Goal: Task Accomplishment & Management: Complete application form

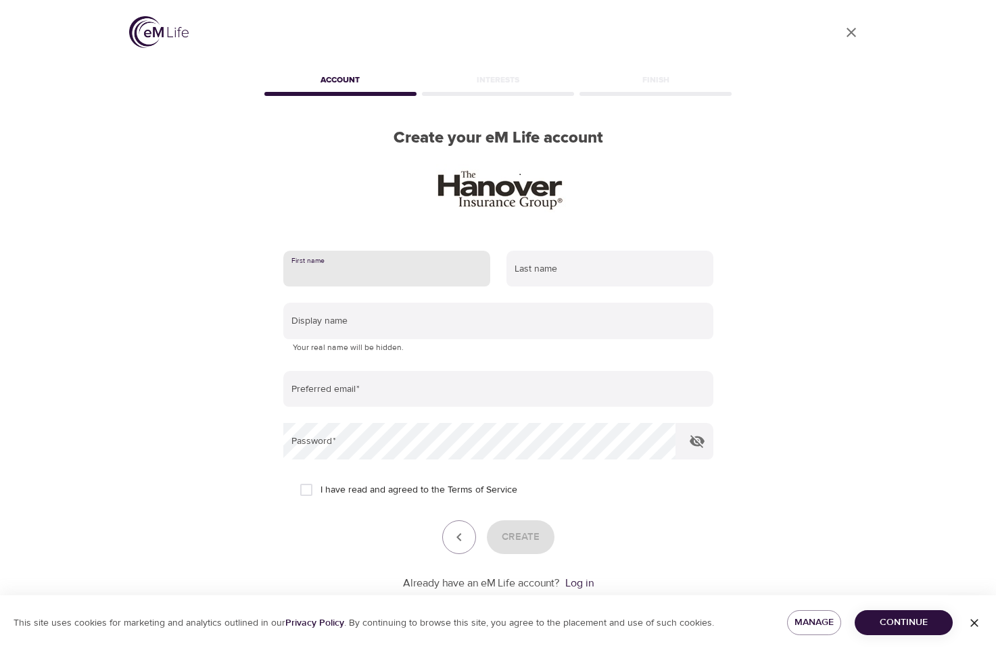
click at [377, 259] on input "text" at bounding box center [386, 269] width 207 height 36
type input "[PERSON_NAME]"
type input "[EMAIL_ADDRESS][DOMAIN_NAME]"
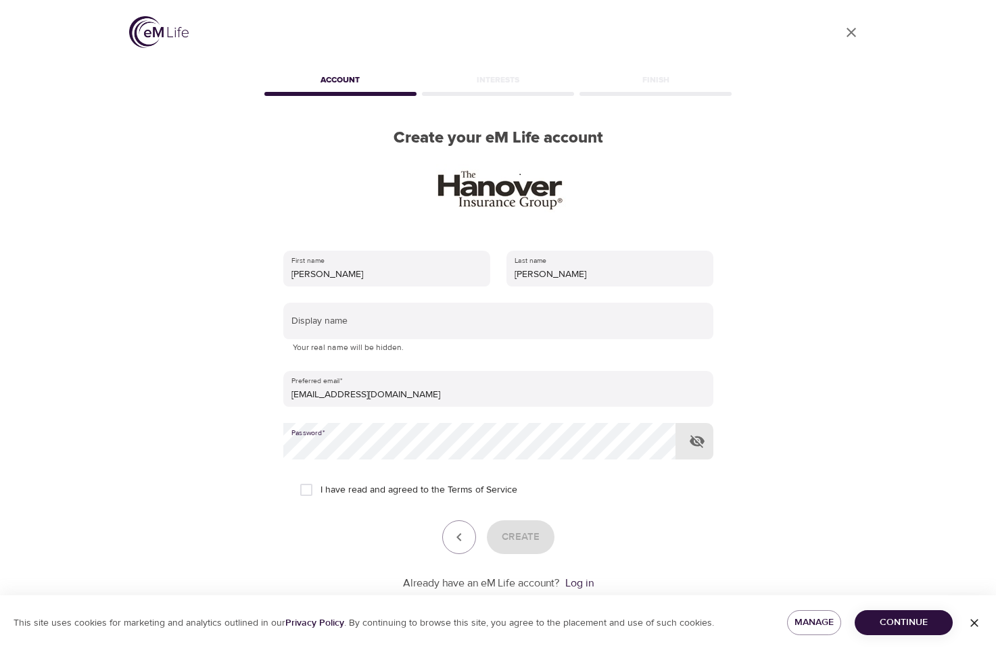
click at [696, 443] on icon "button" at bounding box center [696, 441] width 15 height 13
click at [392, 487] on span "I have read and agreed to the Terms of Service" at bounding box center [418, 490] width 197 height 14
click at [320, 487] on input "I have read and agreed to the Terms of Service" at bounding box center [306, 490] width 28 height 28
checkbox input "true"
drag, startPoint x: 543, startPoint y: 536, endPoint x: 535, endPoint y: 535, distance: 8.1
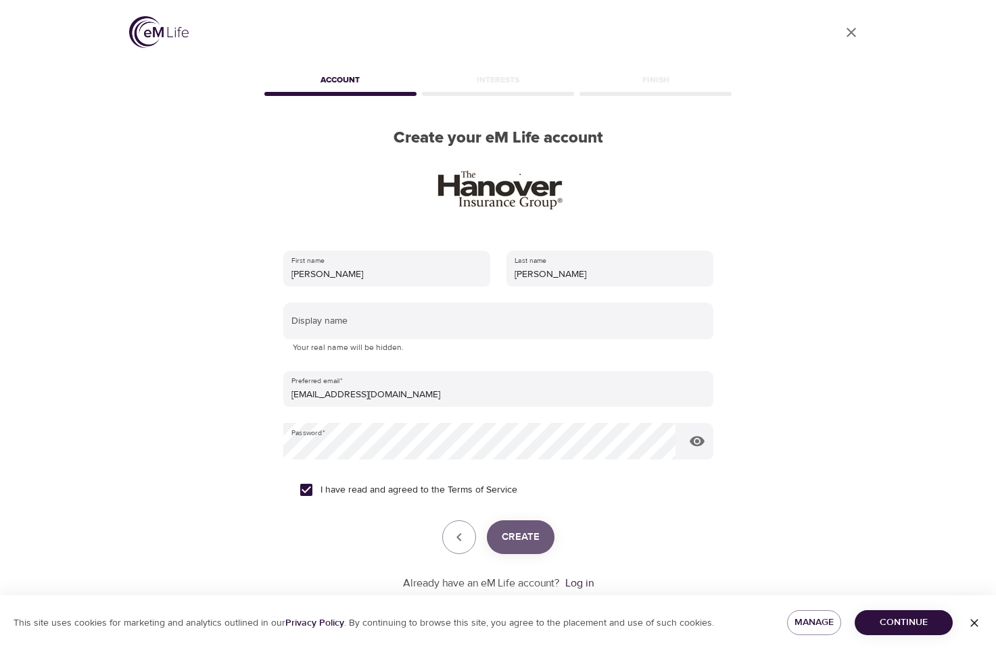
click at [542, 537] on button "Create" at bounding box center [521, 537] width 68 height 34
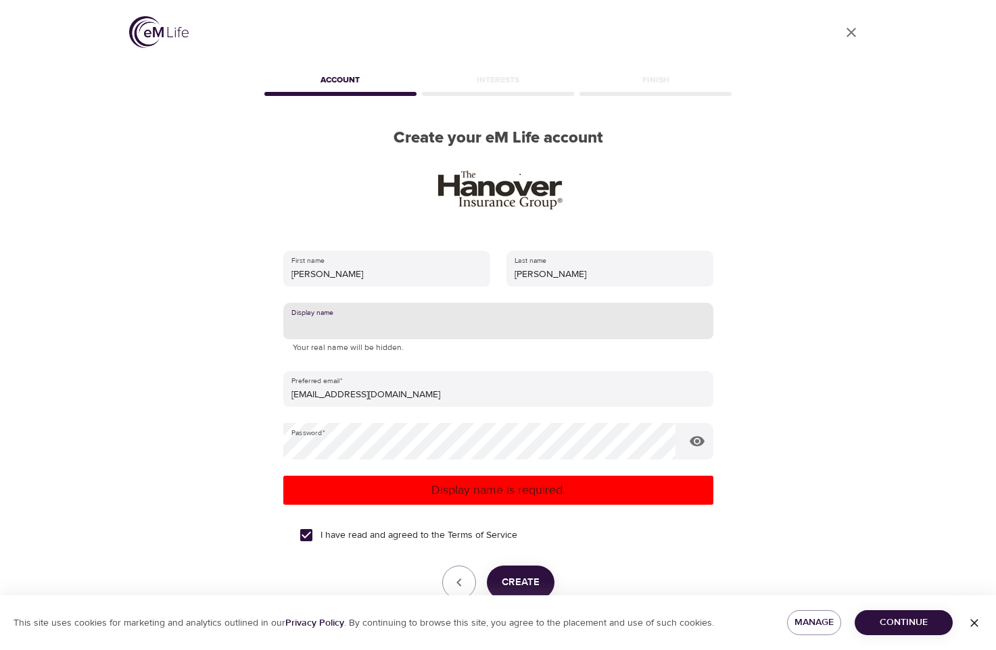
drag, startPoint x: 339, startPoint y: 321, endPoint x: 345, endPoint y: 315, distance: 8.6
click at [340, 321] on input "text" at bounding box center [498, 321] width 430 height 36
click at [533, 579] on span "Create" at bounding box center [521, 583] width 38 height 18
click at [345, 332] on input "[PERSON_NAME]" at bounding box center [498, 321] width 430 height 36
type input "Terri1911"
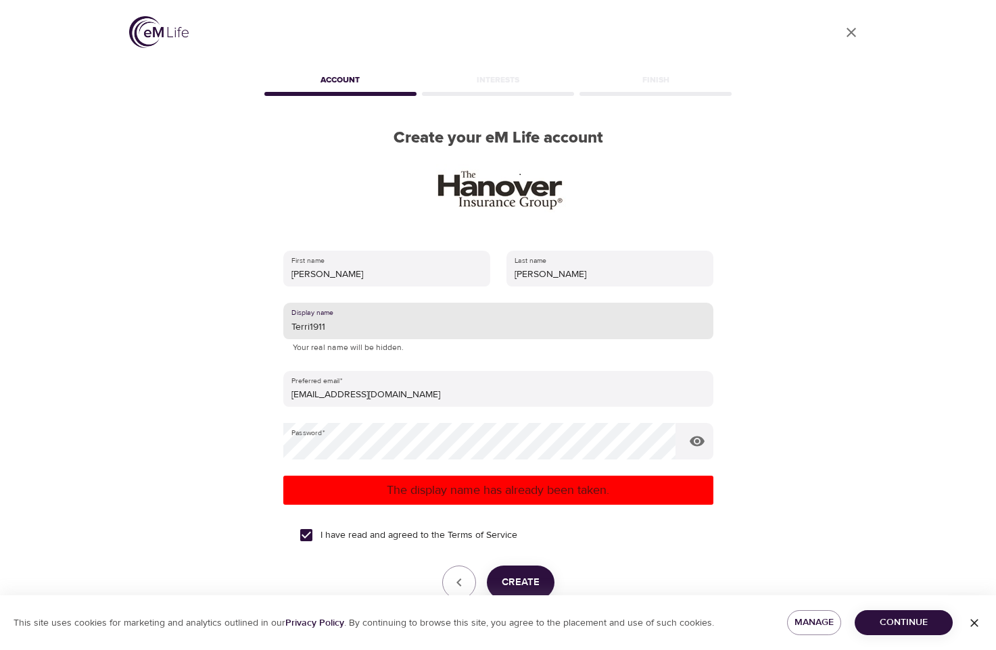
click at [518, 575] on span "Create" at bounding box center [521, 583] width 38 height 18
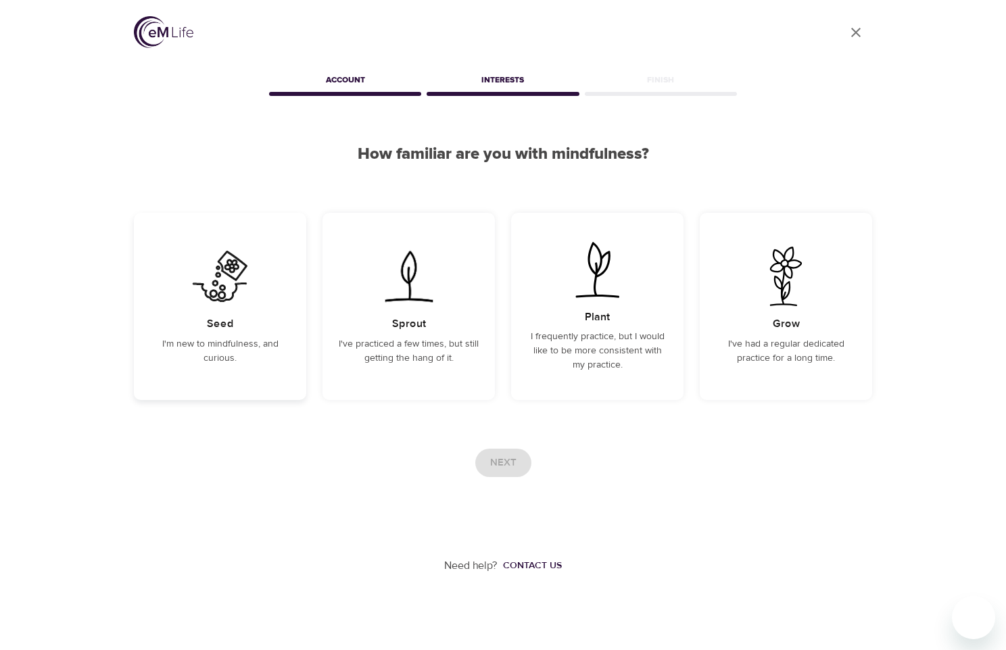
click at [196, 343] on p "I'm new to mindfulness, and curious." at bounding box center [220, 351] width 140 height 28
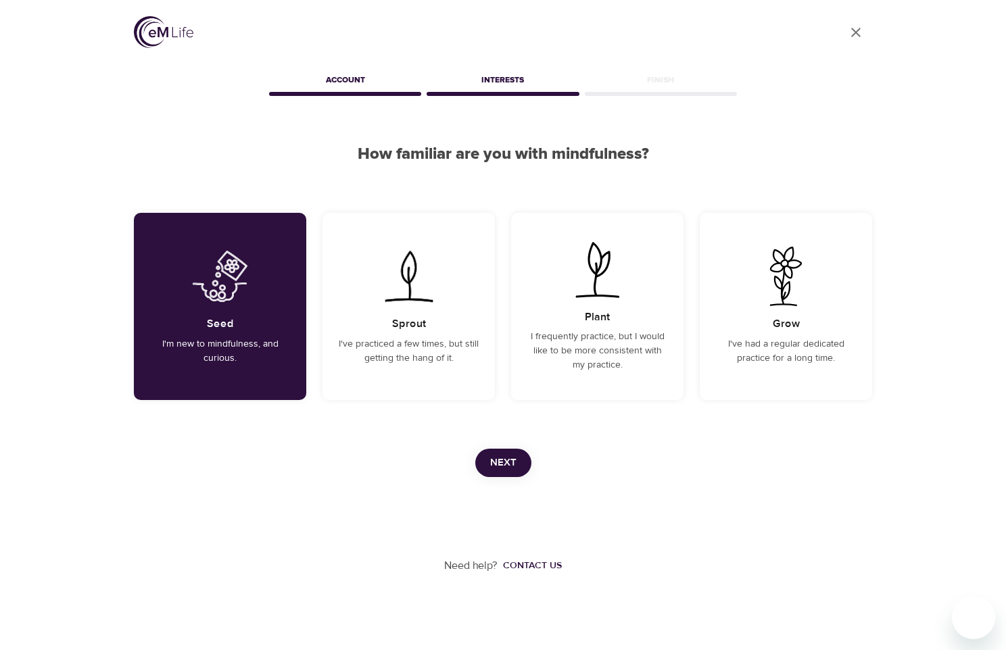
drag, startPoint x: 470, startPoint y: 464, endPoint x: 485, endPoint y: 464, distance: 14.9
click at [479, 463] on div "Next" at bounding box center [503, 463] width 738 height 28
click at [495, 461] on span "Next" at bounding box center [503, 463] width 26 height 18
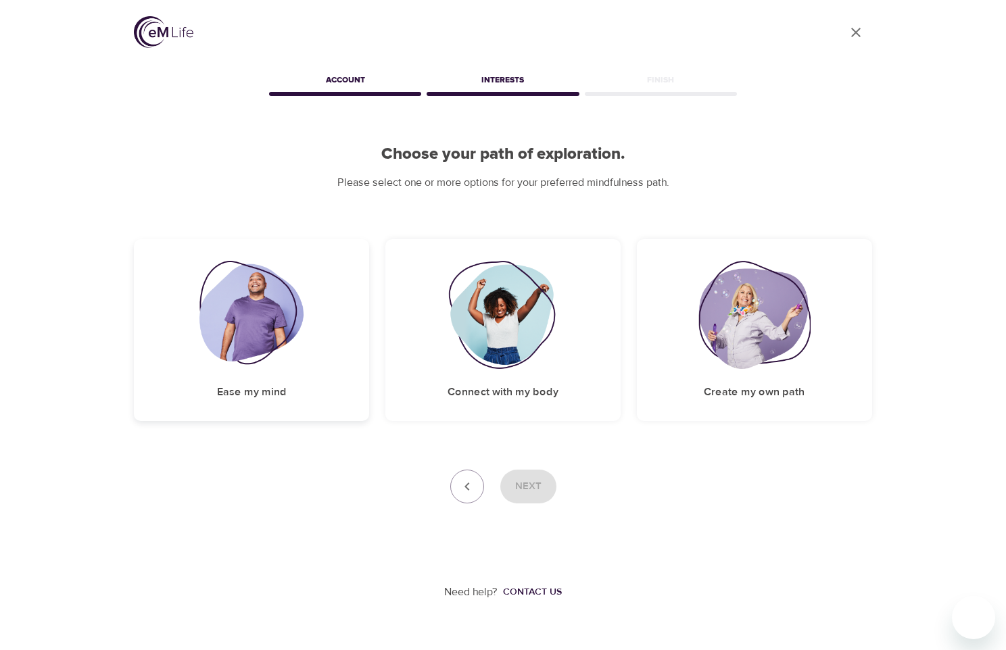
click at [313, 377] on div "Ease my mind" at bounding box center [251, 330] width 235 height 182
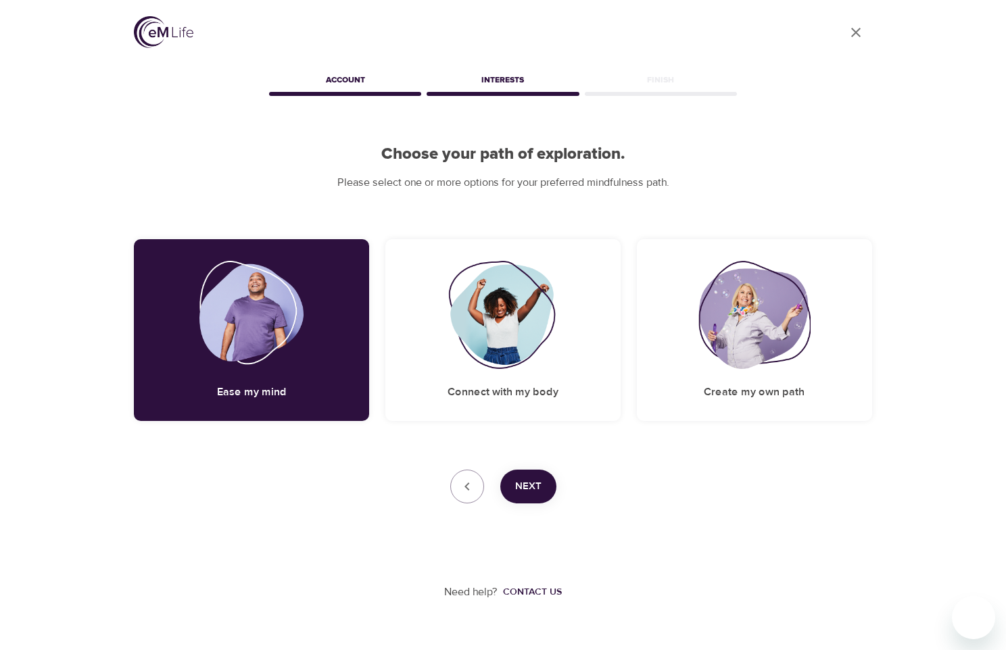
click at [550, 493] on div "Next" at bounding box center [503, 487] width 738 height 34
click at [542, 489] on button "Next" at bounding box center [528, 487] width 56 height 34
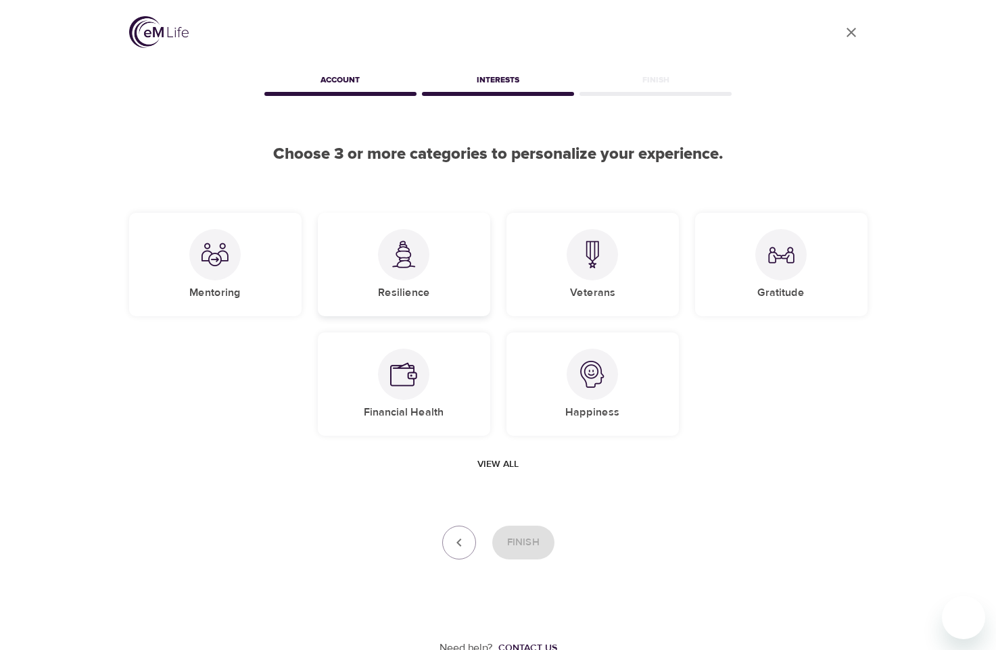
click at [427, 278] on div "Resilience" at bounding box center [404, 264] width 172 height 103
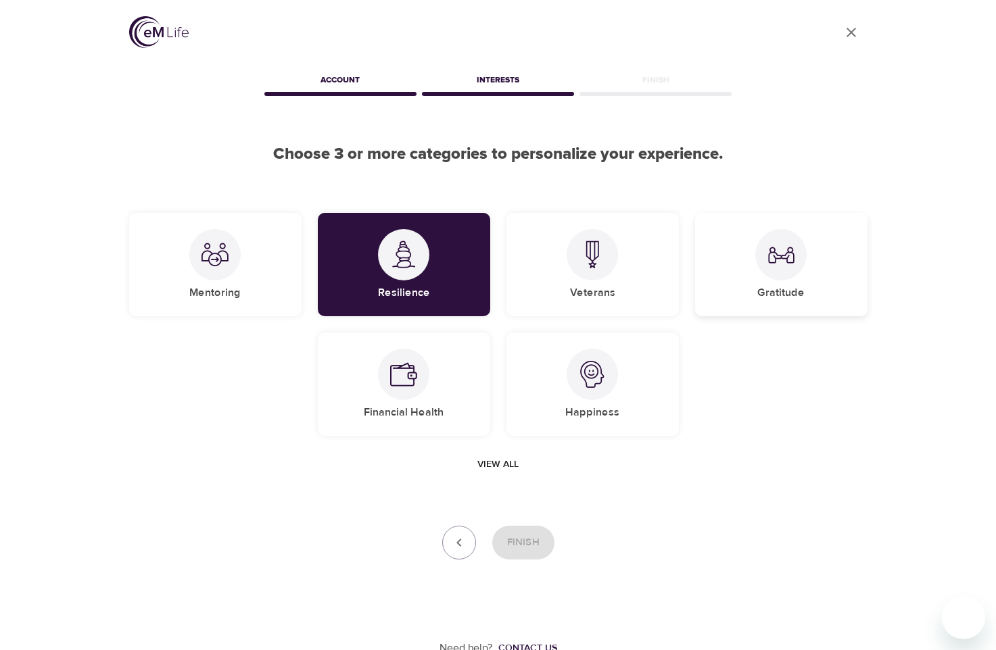
click at [743, 251] on div "Gratitude" at bounding box center [781, 264] width 172 height 103
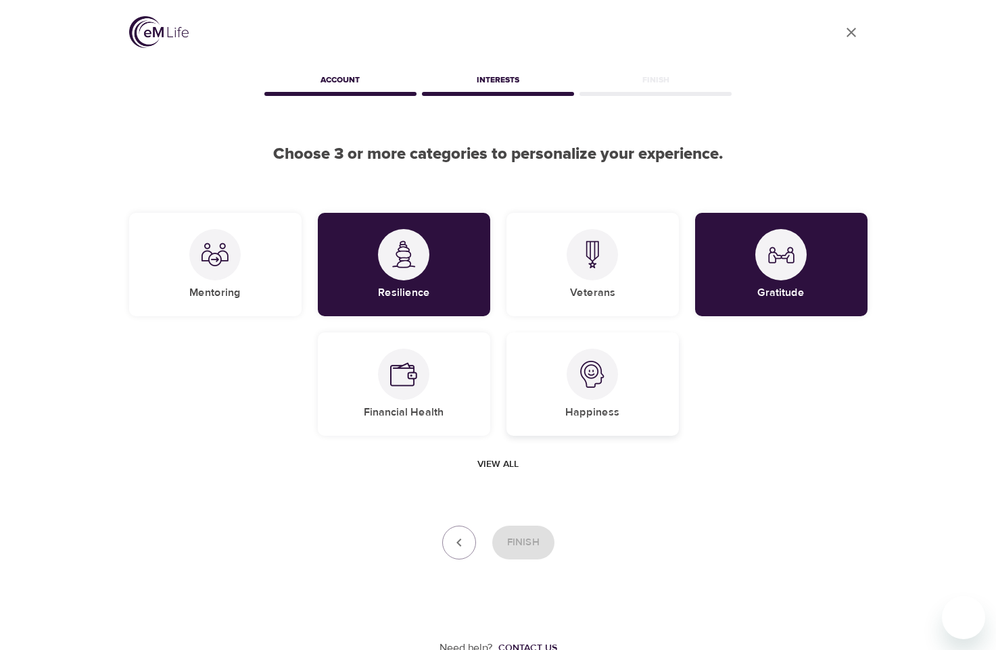
click at [597, 388] on div at bounding box center [591, 374] width 51 height 51
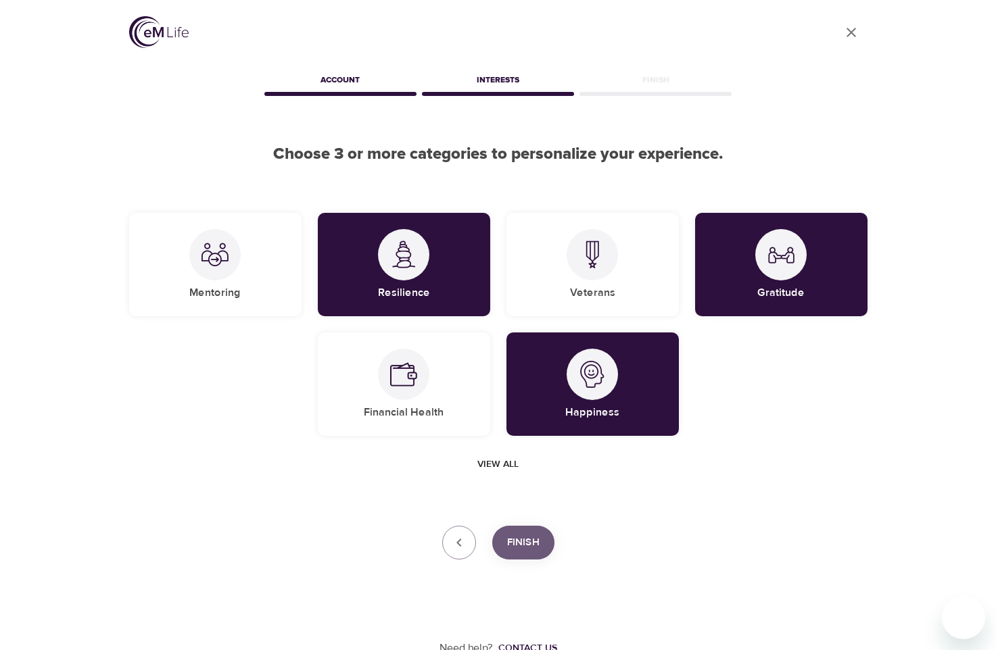
click at [517, 545] on span "Finish" at bounding box center [523, 543] width 32 height 18
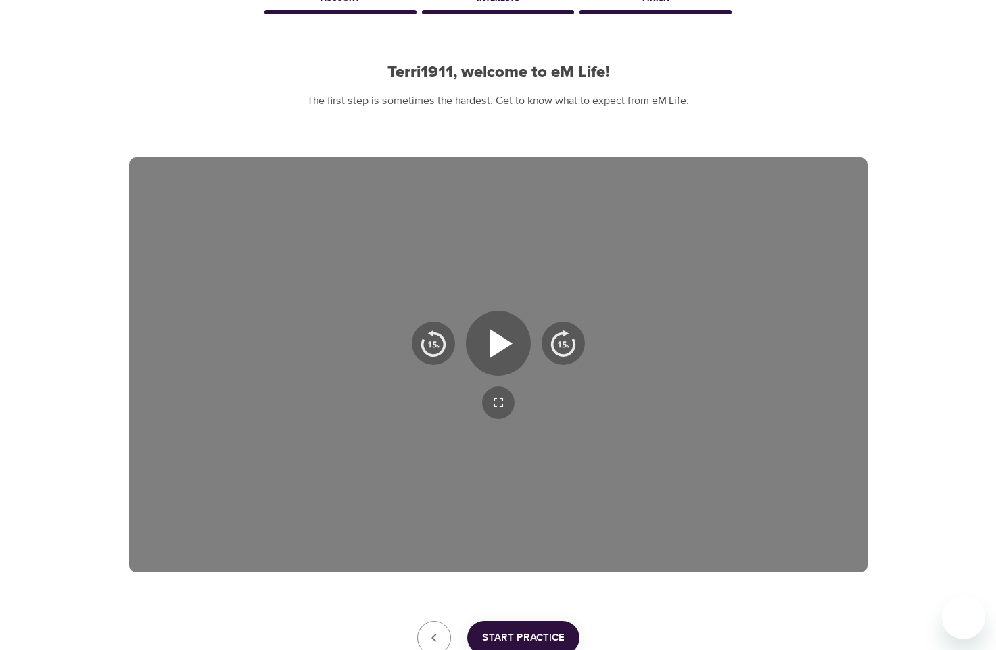
scroll to position [183, 0]
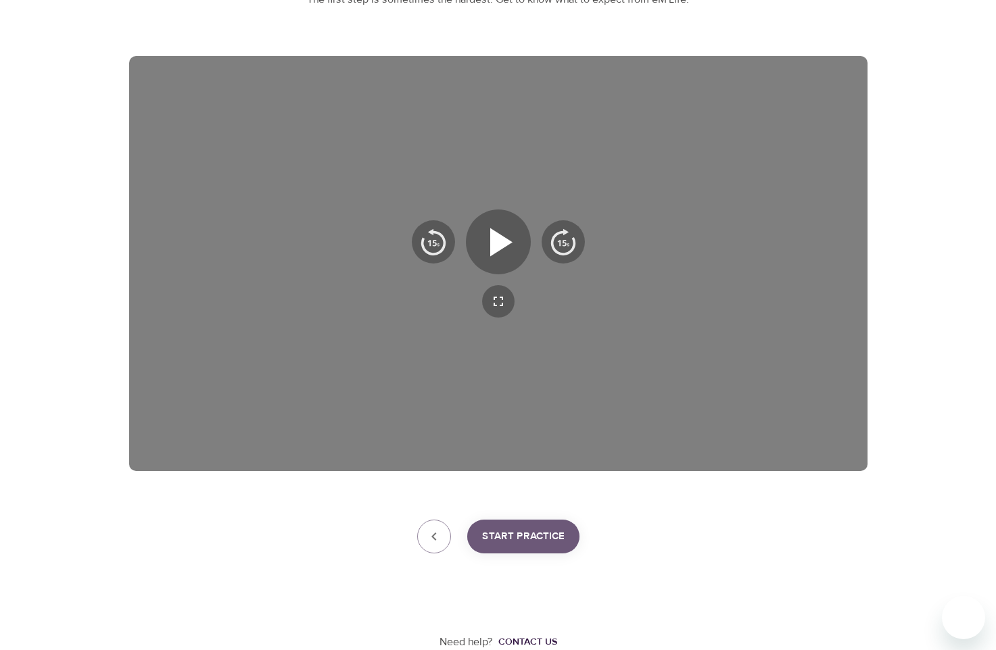
click at [515, 535] on span "Start Practice" at bounding box center [523, 537] width 82 height 18
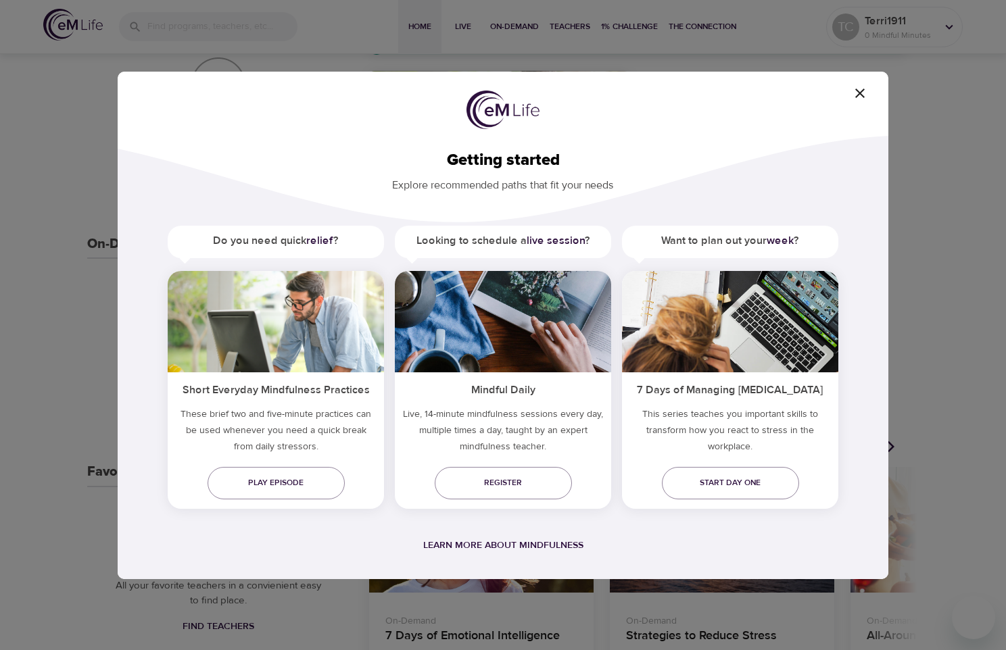
click at [856, 95] on icon "button" at bounding box center [860, 93] width 16 height 16
